Goal: Task Accomplishment & Management: Manage account settings

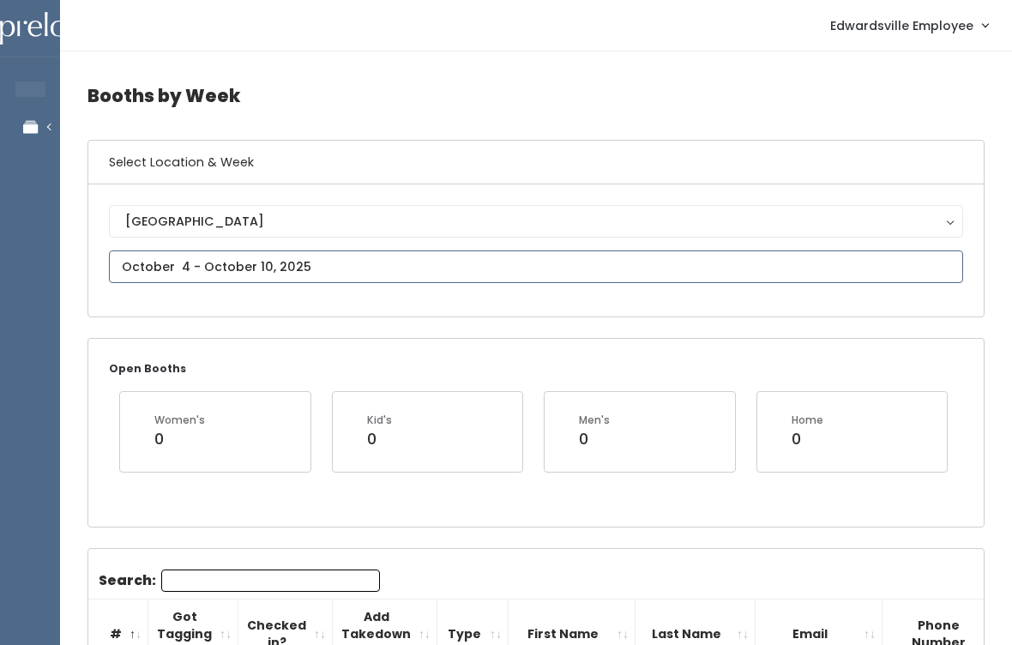
click at [371, 257] on input "text" at bounding box center [536, 267] width 855 height 33
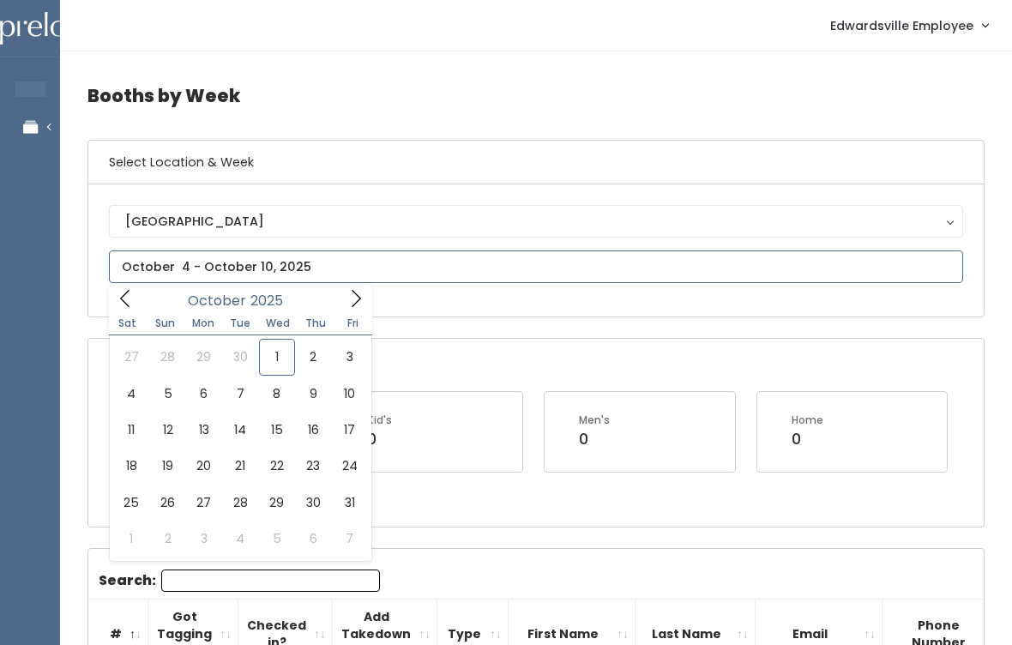
click at [355, 293] on icon at bounding box center [356, 298] width 9 height 17
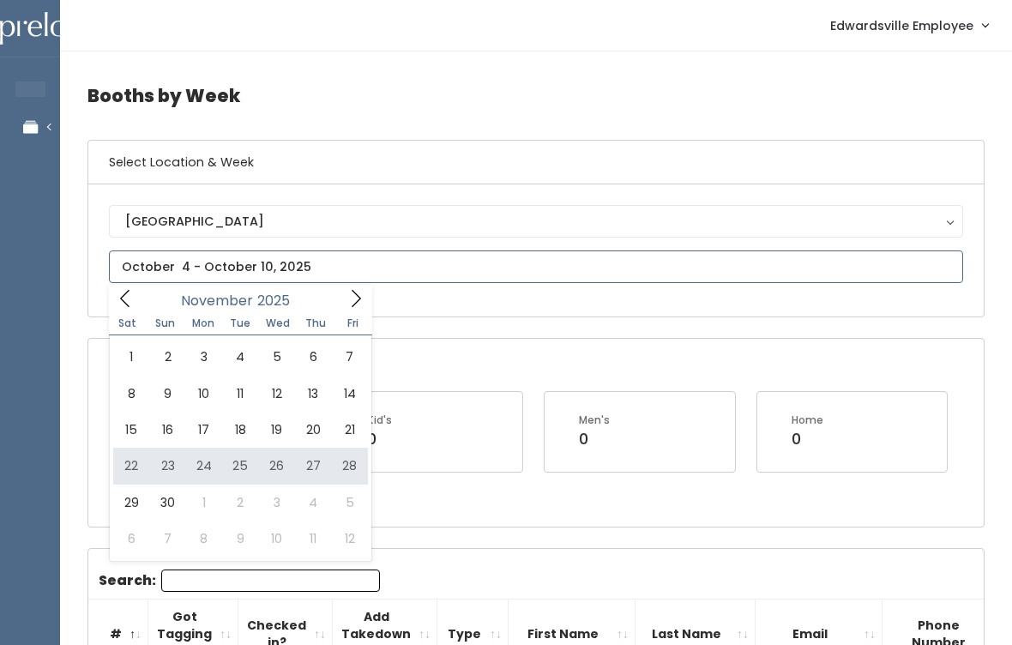
type input "[DATE] to [DATE]"
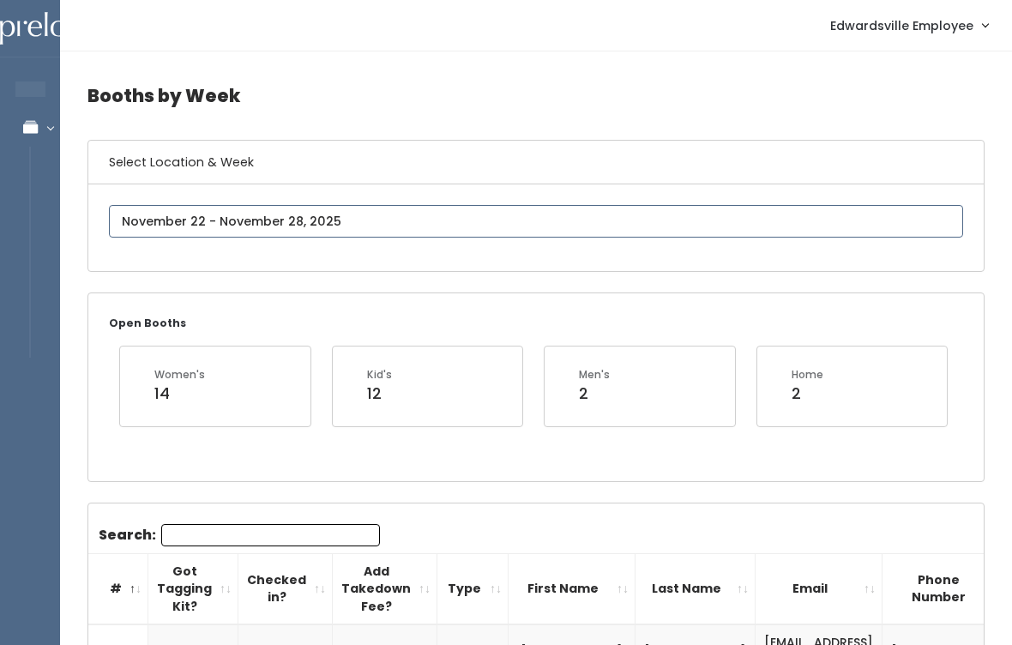
click at [403, 237] on input "text" at bounding box center [536, 221] width 855 height 33
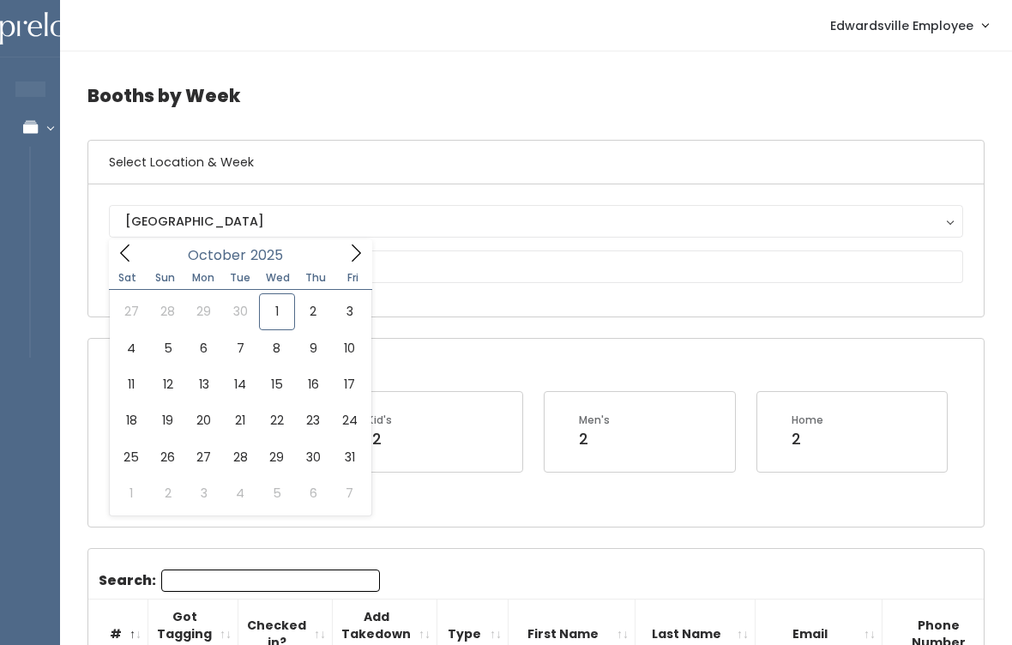
click at [365, 238] on button "[GEOGRAPHIC_DATA]" at bounding box center [536, 221] width 855 height 33
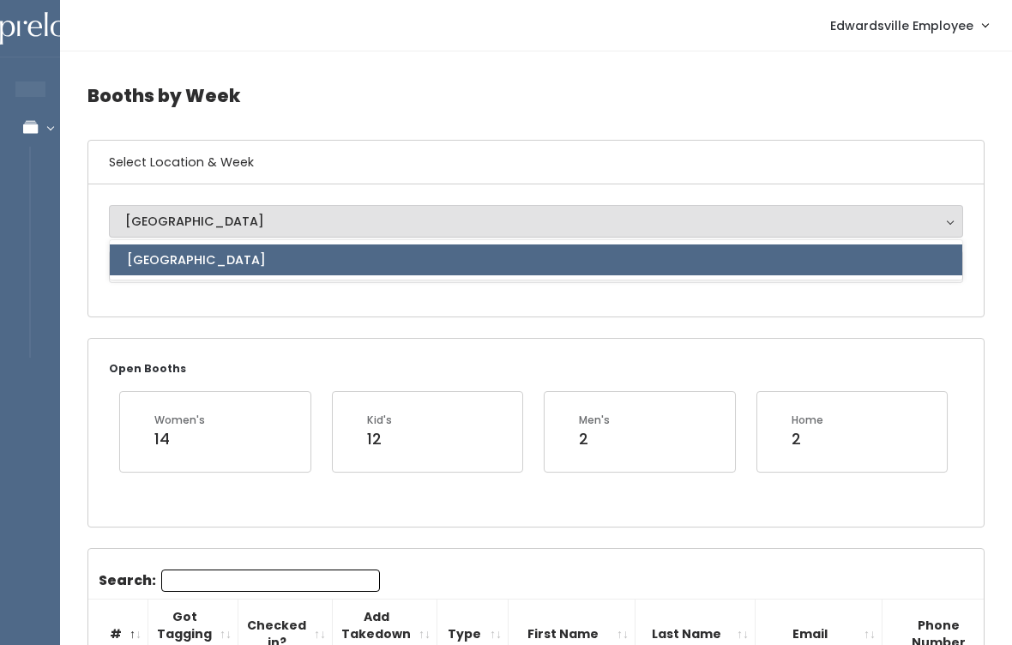
click at [360, 266] on link "[GEOGRAPHIC_DATA]" at bounding box center [536, 260] width 853 height 31
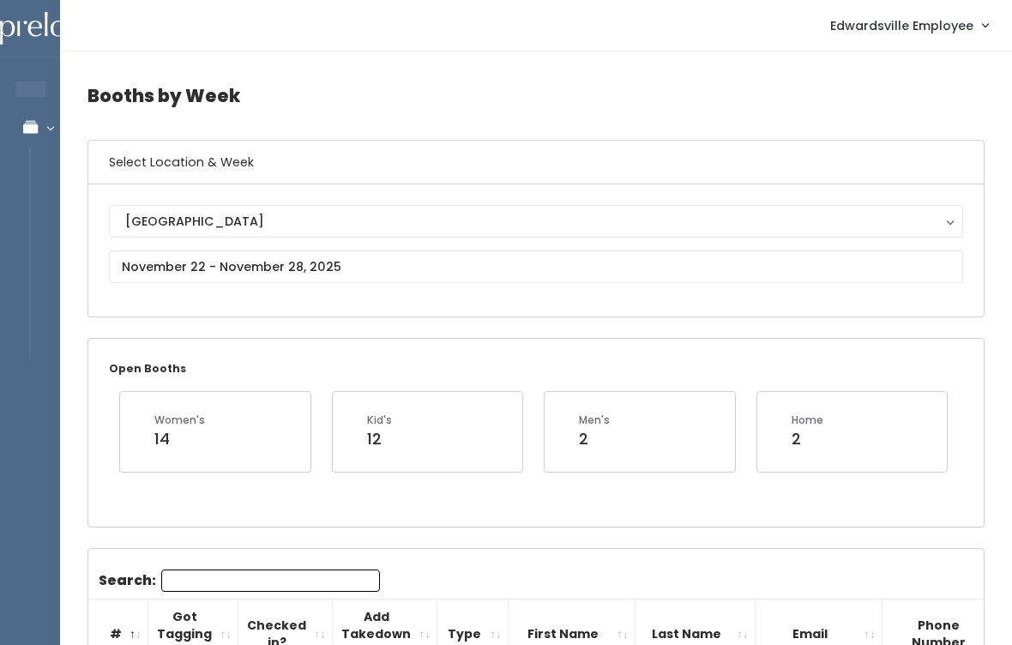
click at [342, 339] on div "Open Booths Women's 14 Kid's 12 Men's 2 Home 2" at bounding box center [536, 432] width 896 height 187
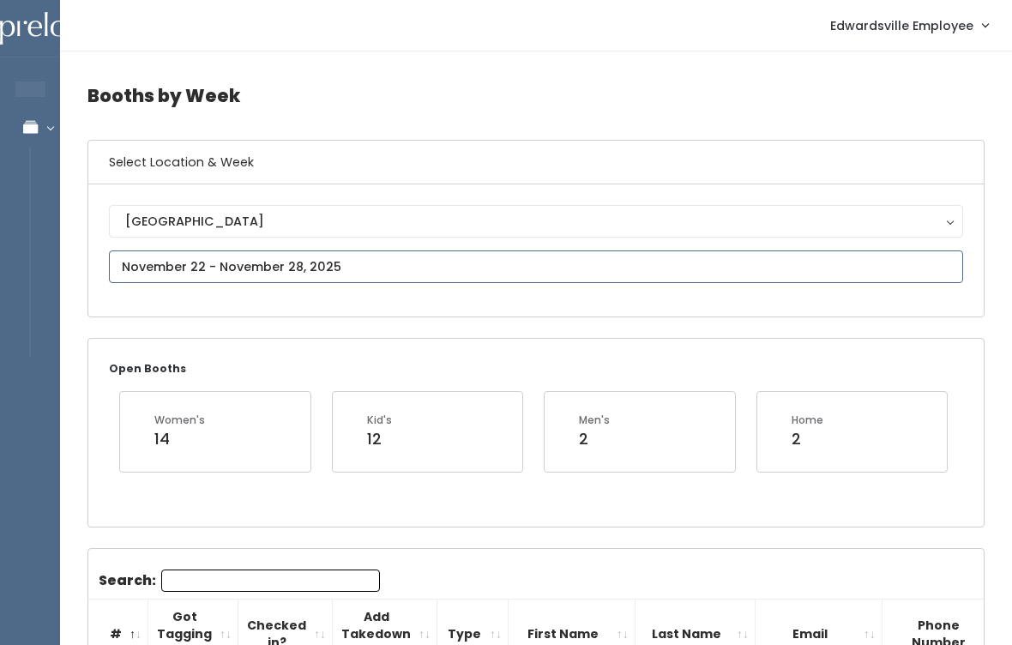
click at [376, 281] on input "text" at bounding box center [536, 267] width 855 height 33
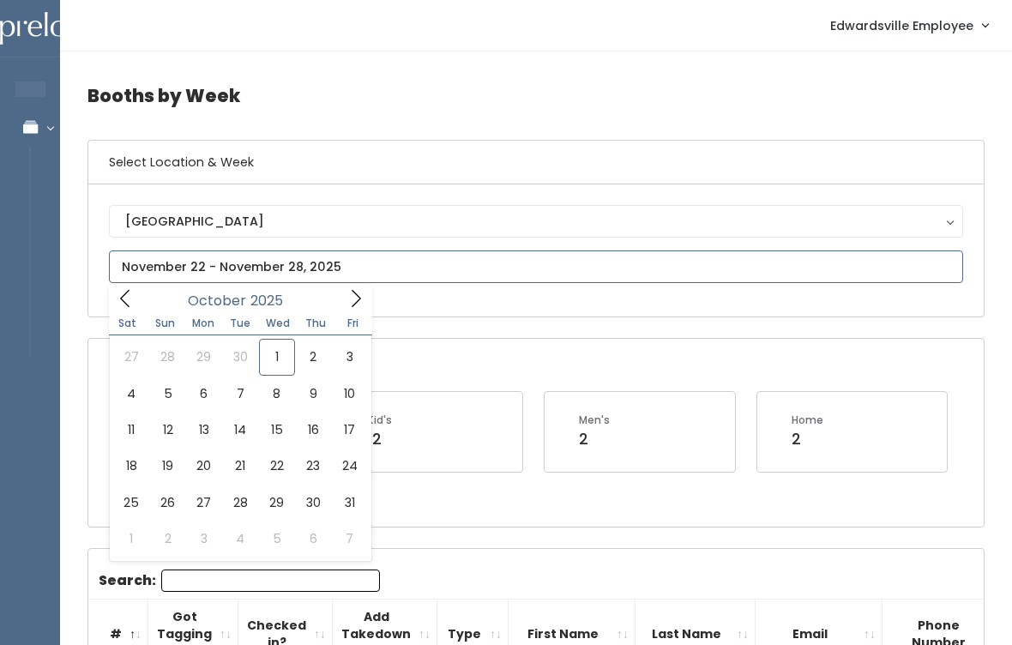
click at [358, 310] on span at bounding box center [356, 298] width 33 height 27
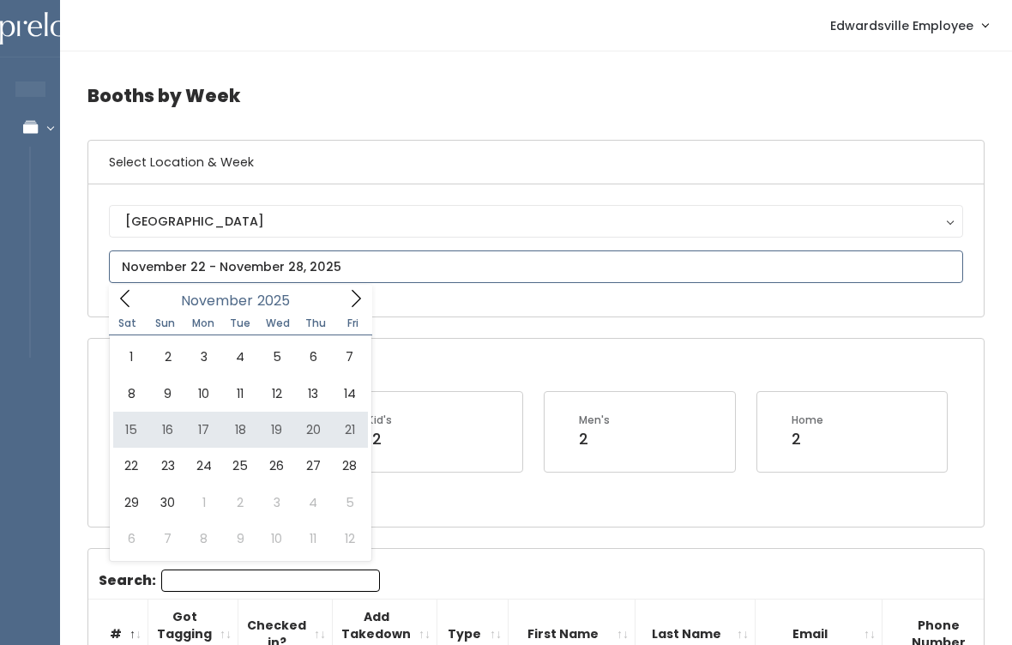
type input "November 15 to November 21"
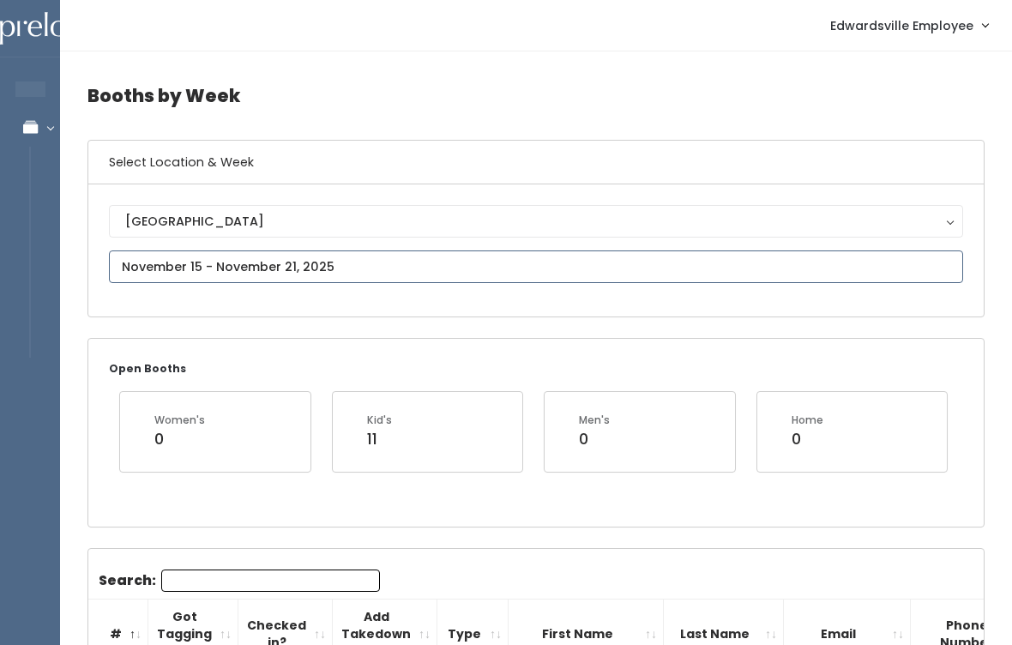
click at [414, 257] on input "text" at bounding box center [536, 267] width 855 height 33
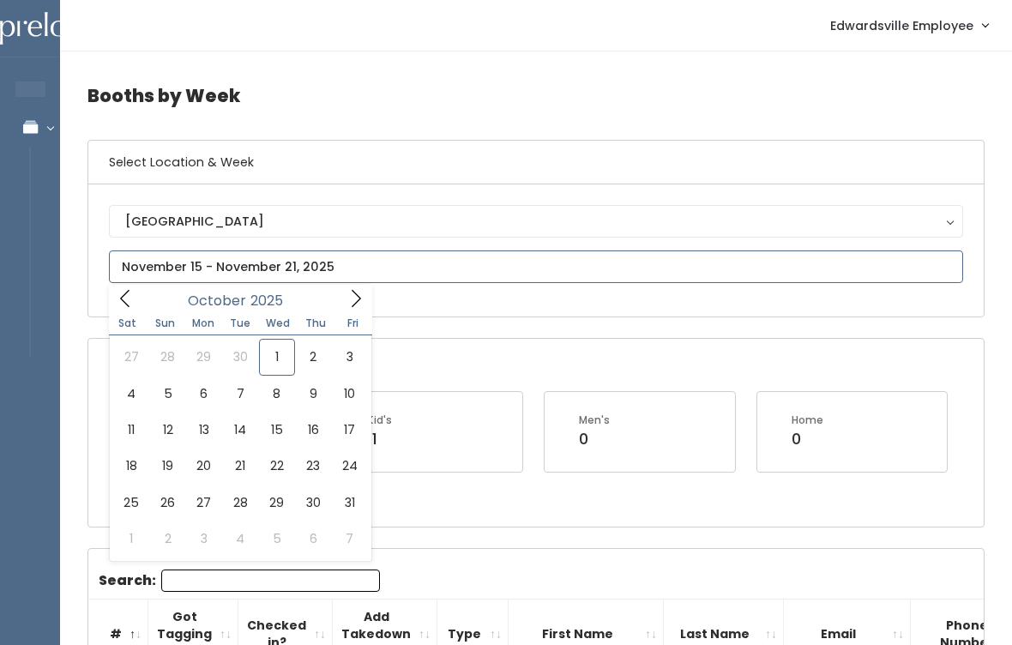
click at [359, 309] on span at bounding box center [356, 298] width 33 height 27
type input "November 22 to November 28"
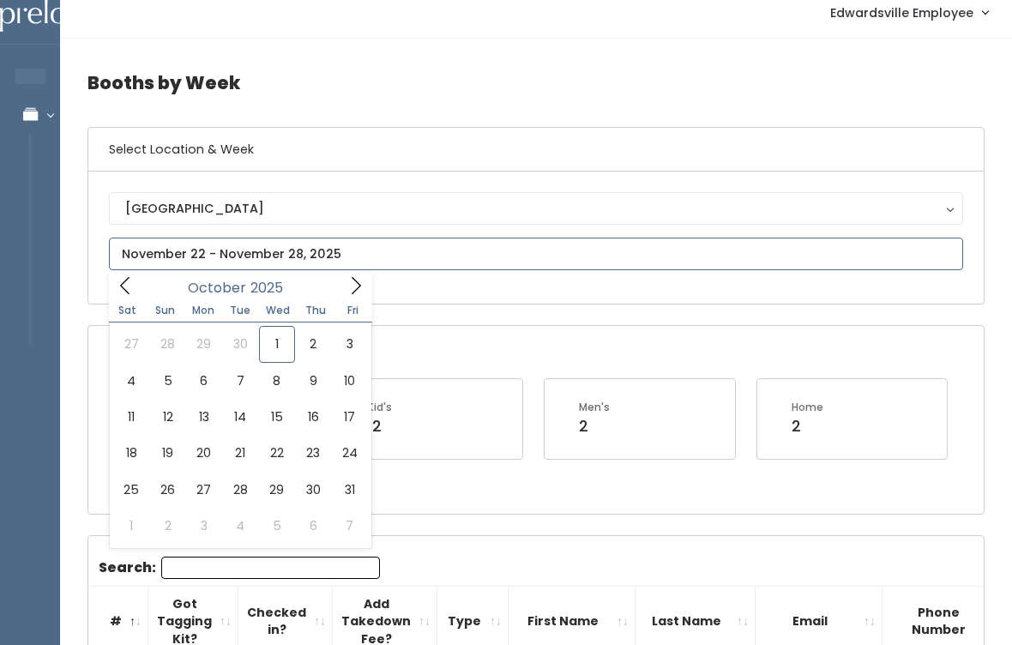
scroll to position [55, 0]
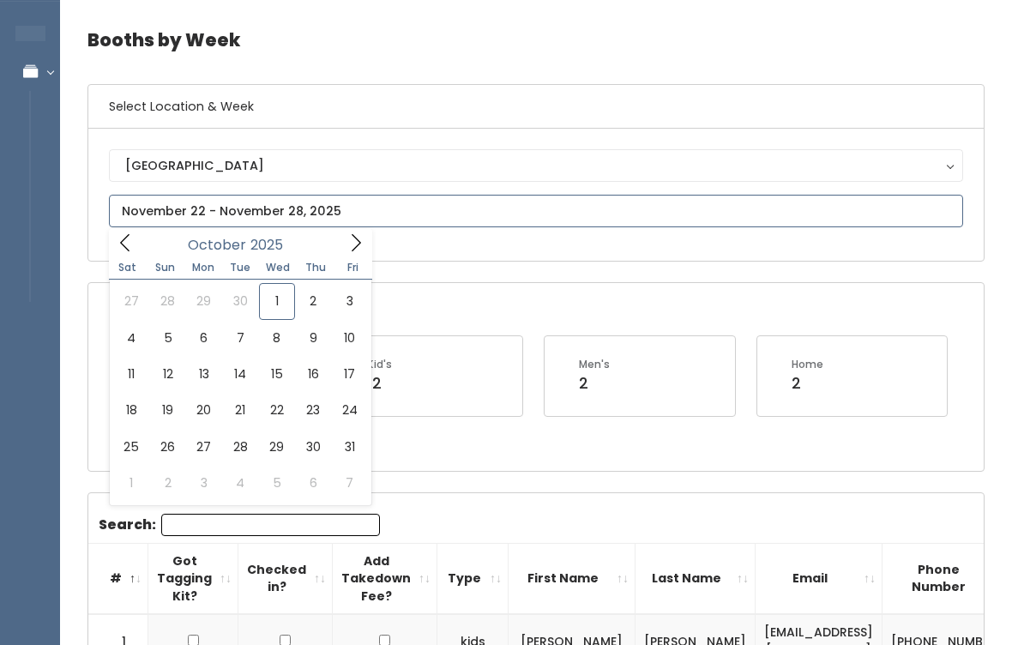
type input "October 4 to October 10"
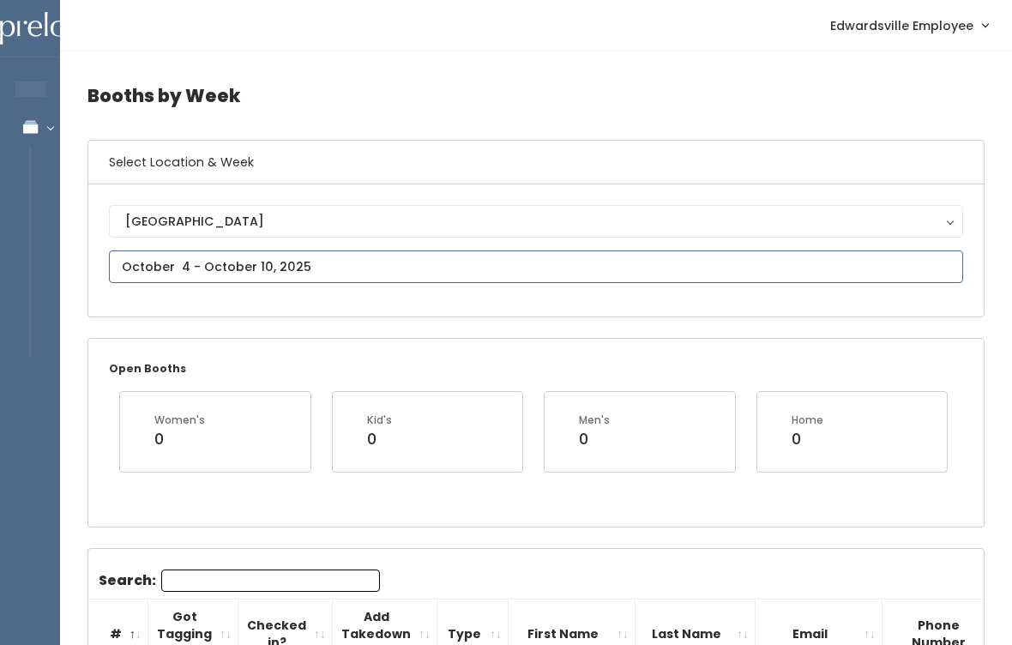
click at [423, 253] on input "text" at bounding box center [536, 267] width 855 height 33
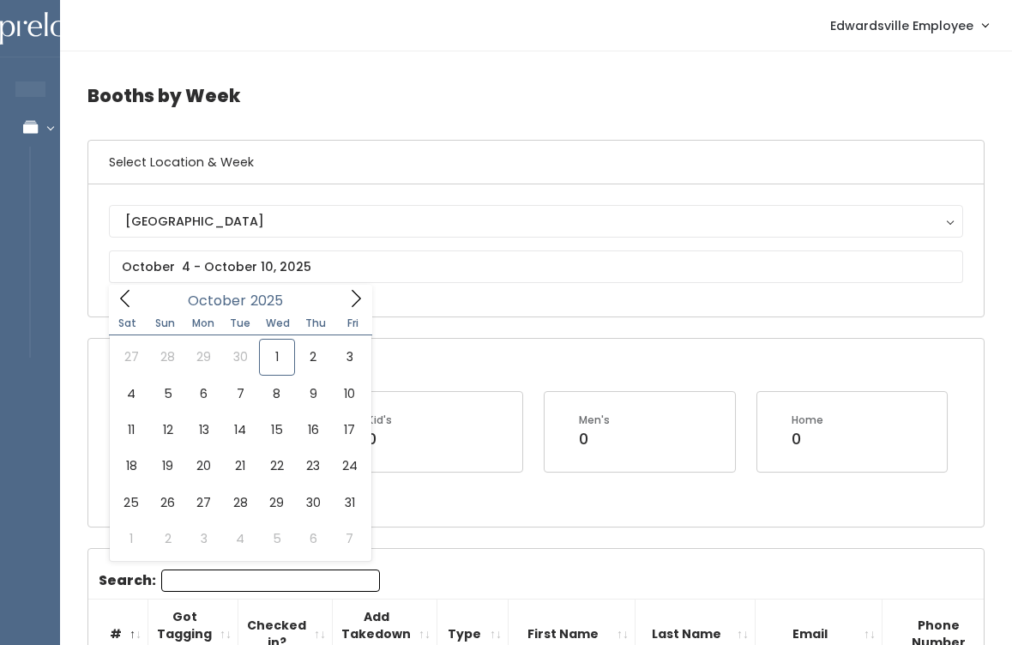
click at [501, 344] on div "Open Booths Women's 0 Kid's 0 Men's 0 Home 0" at bounding box center [536, 432] width 896 height 187
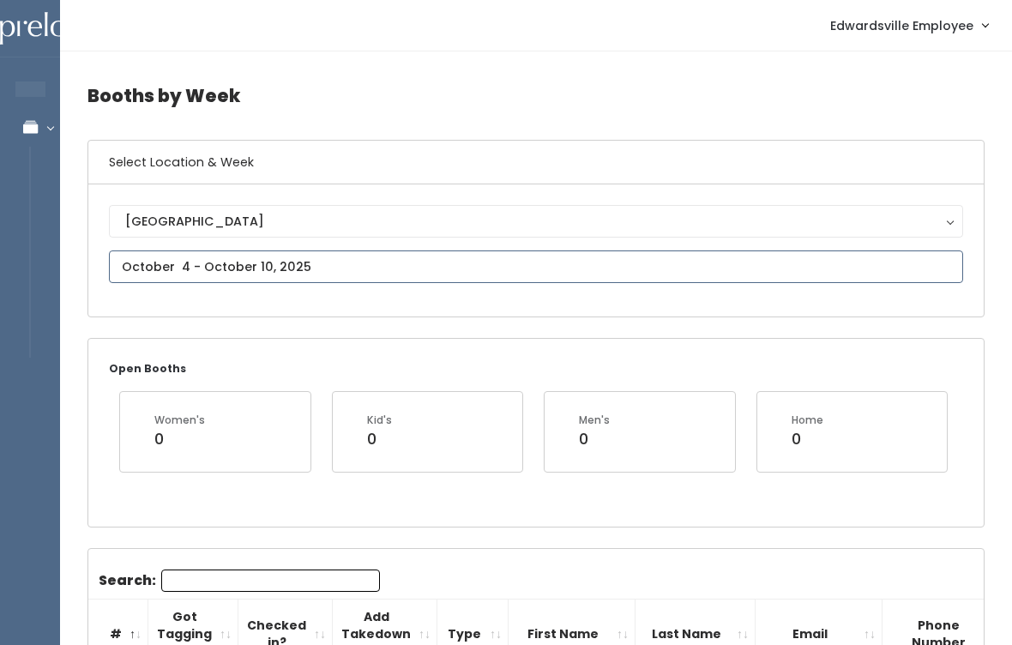
click at [294, 265] on input "text" at bounding box center [536, 267] width 855 height 33
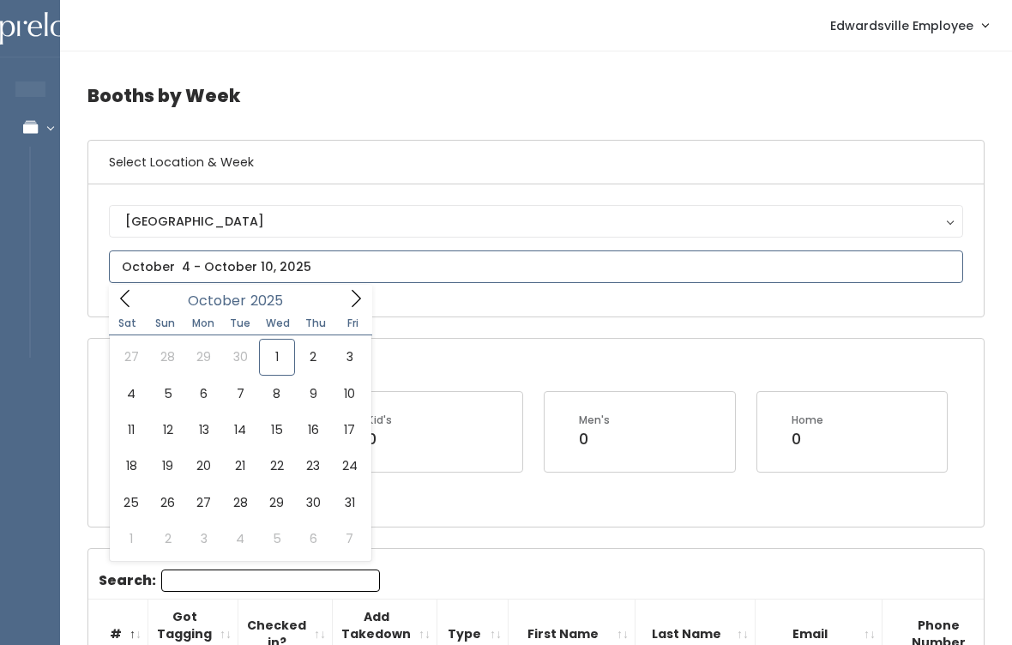
click at [136, 310] on span at bounding box center [125, 298] width 33 height 27
type input "September 27 to October 3"
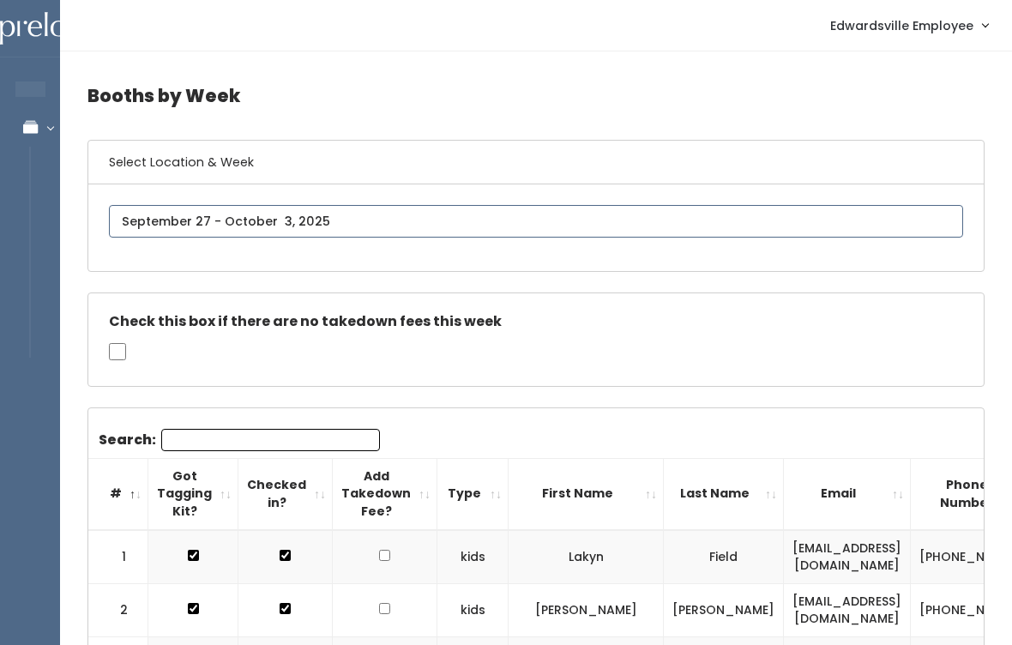
click at [359, 220] on input "text" at bounding box center [536, 221] width 855 height 33
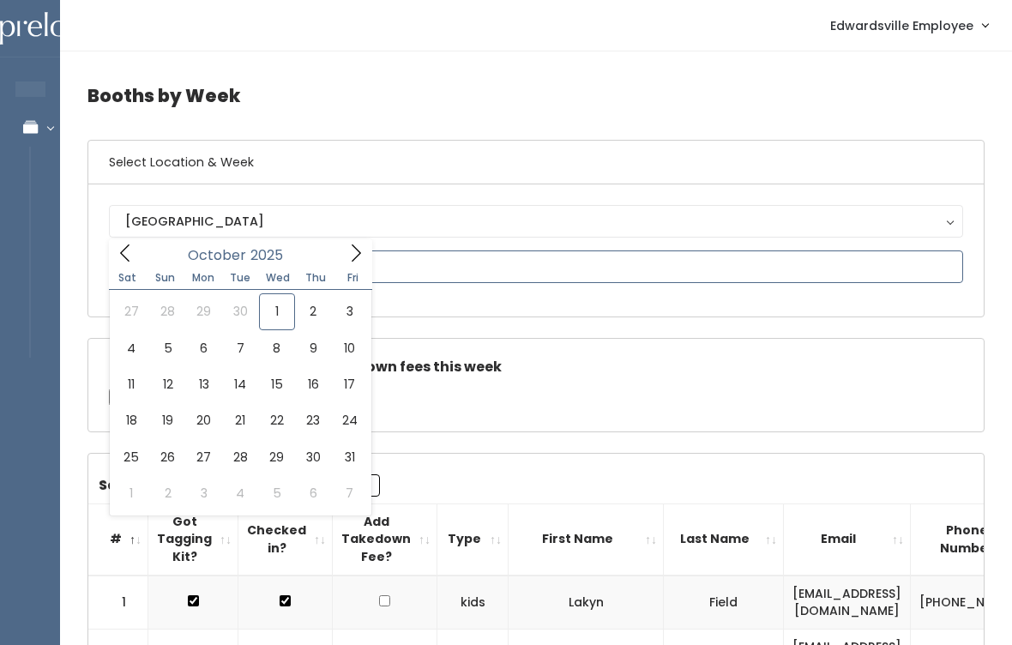
click at [131, 251] on icon at bounding box center [125, 253] width 19 height 19
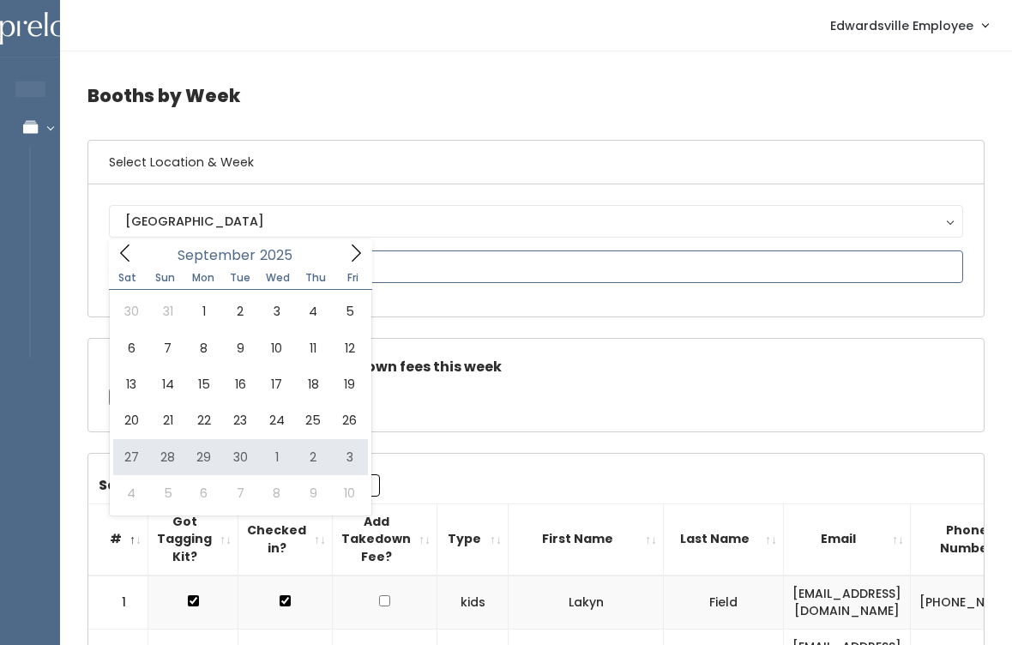
type input "[DATE] to [DATE]"
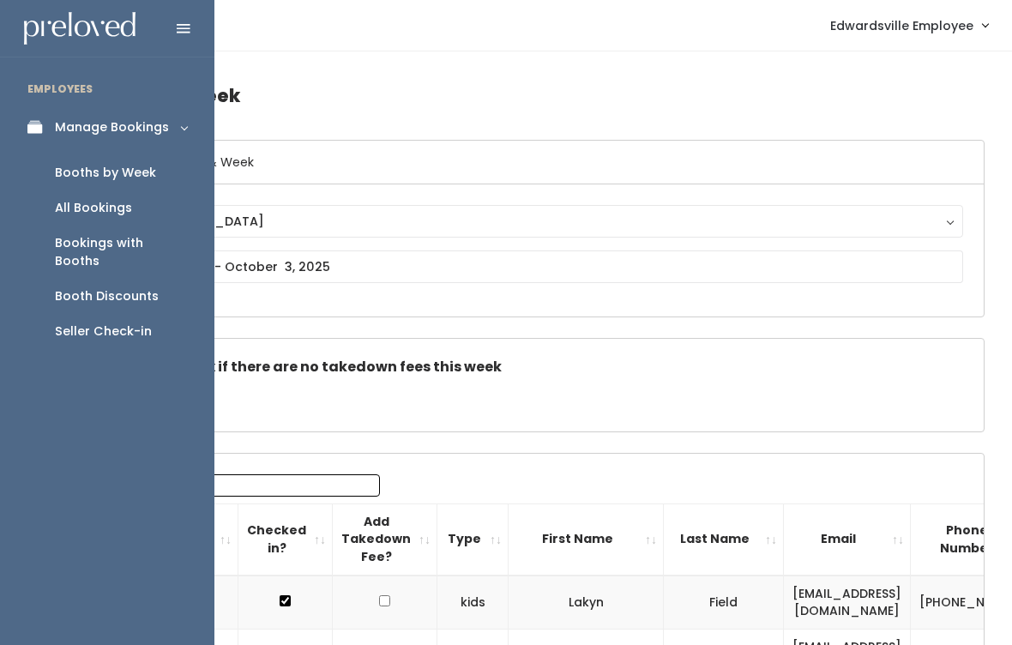
click at [167, 279] on link "Booth Discounts" at bounding box center [107, 296] width 214 height 35
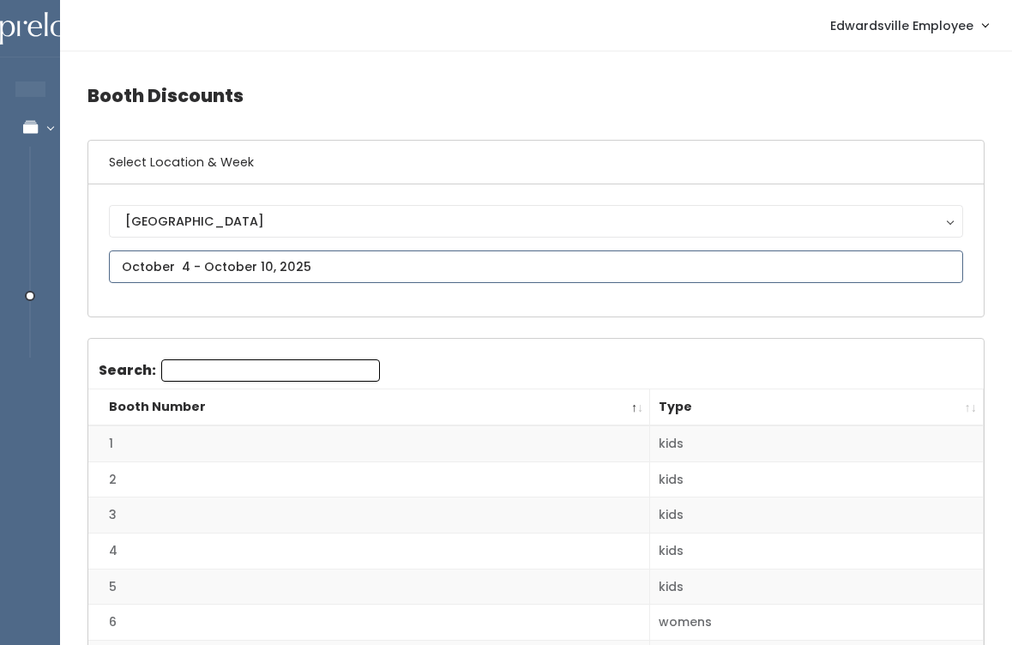
click at [368, 254] on input "text" at bounding box center [536, 267] width 855 height 33
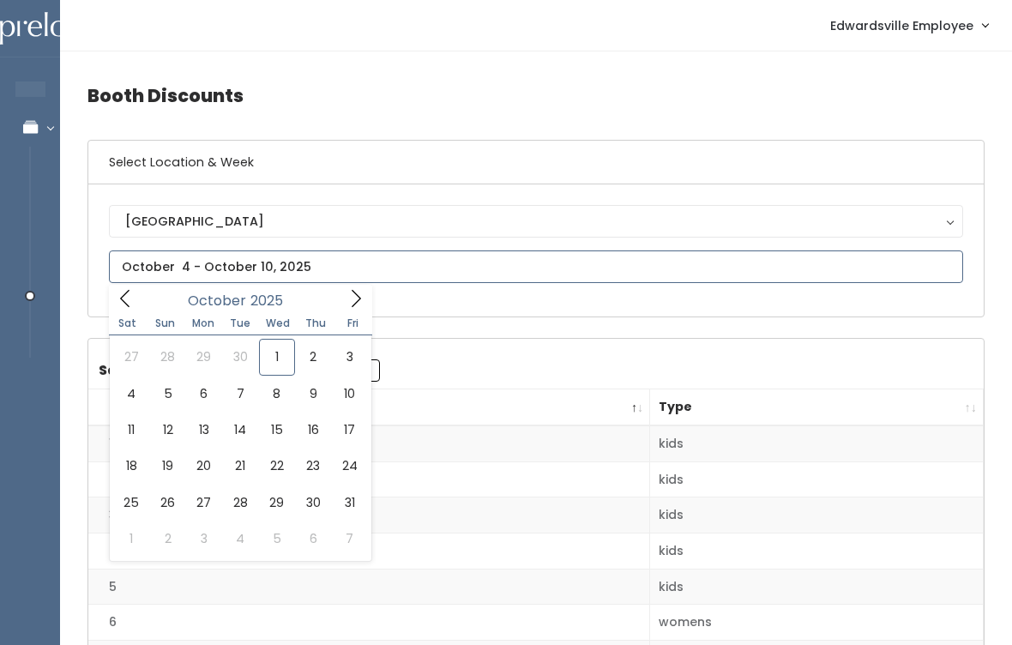
click at [131, 291] on icon at bounding box center [125, 298] width 19 height 19
type input "[DATE] to [DATE]"
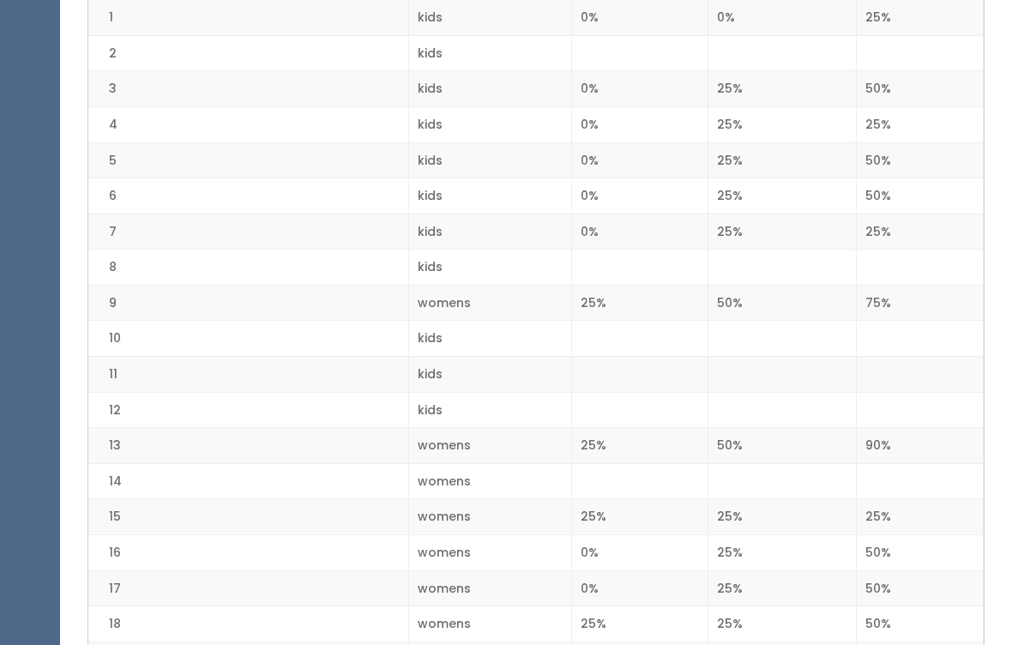
scroll to position [426, 0]
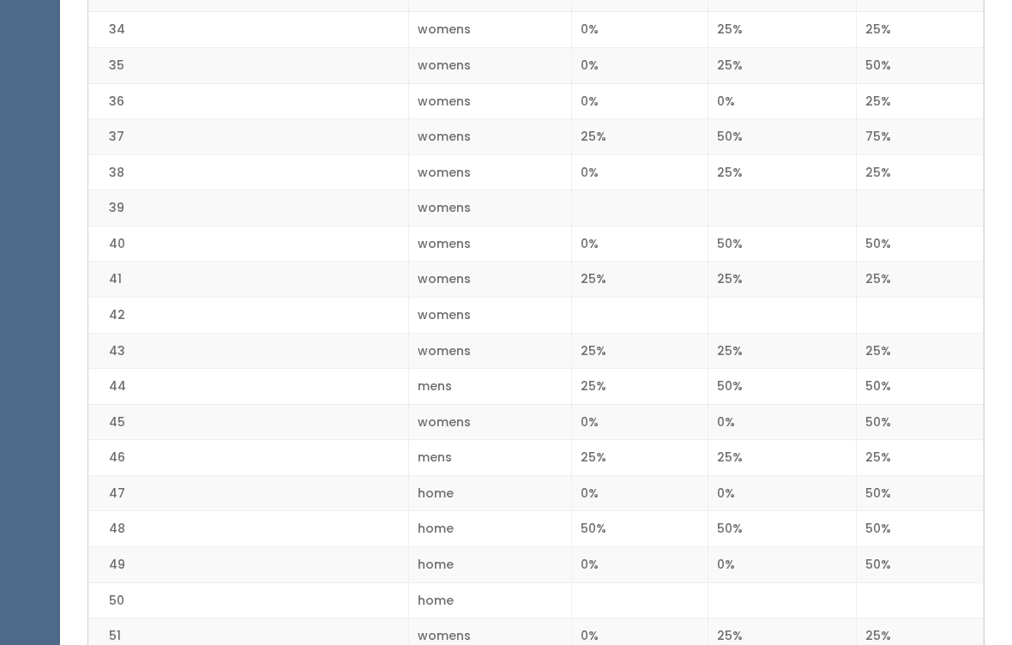
scroll to position [1592, 0]
click at [388, 475] on td "47" at bounding box center [248, 493] width 321 height 36
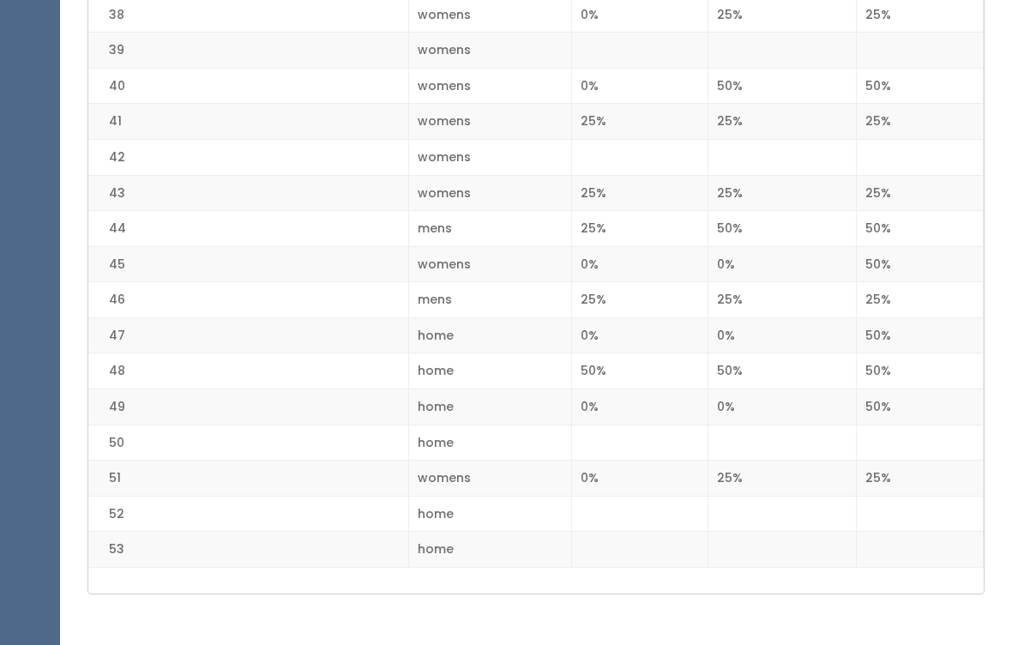
scroll to position [1753, 0]
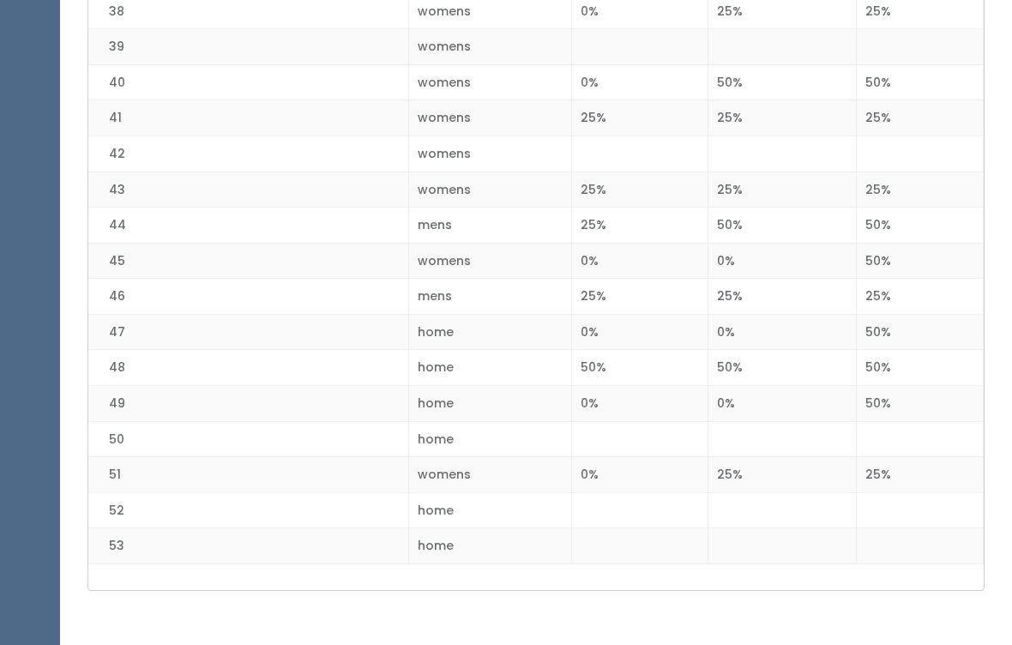
click at [196, 210] on td "44" at bounding box center [248, 226] width 321 height 36
